Goal: Information Seeking & Learning: Find specific fact

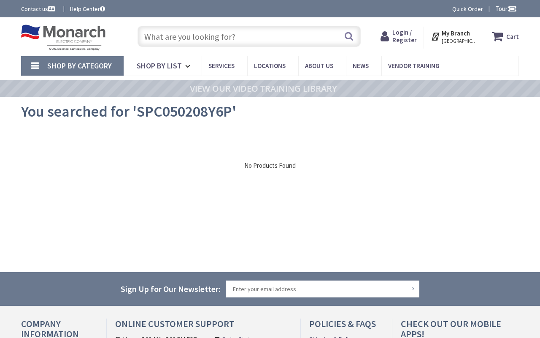
type input "Albert Park 33-43 Princes Street, Auckland Central, Auckland 1010, New Zealand"
